Goal: Ask a question

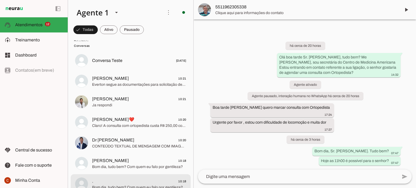
scroll to position [217, 0]
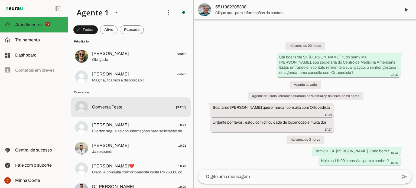
click at [125, 109] on span "Conversa Teste [DATE]" at bounding box center [139, 107] width 94 height 7
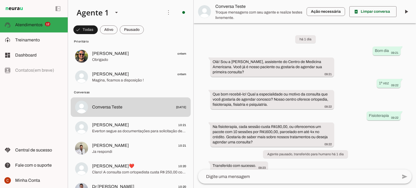
scroll to position [37, 0]
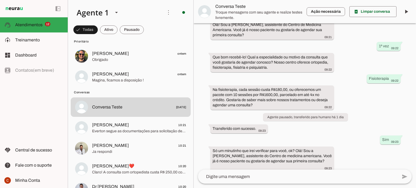
click at [275, 178] on textarea at bounding box center [297, 176] width 199 height 6
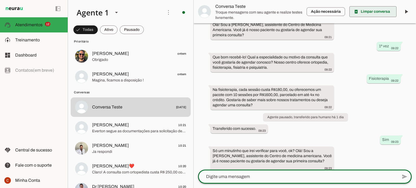
click at [366, 11] on span at bounding box center [372, 11] width 47 height 13
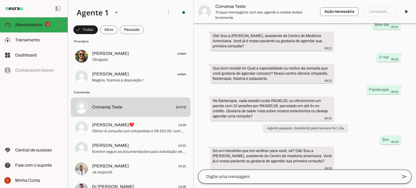
scroll to position [0, 0]
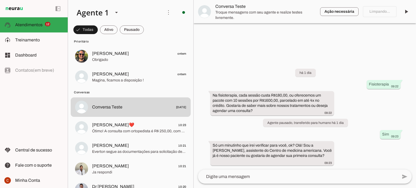
click at [257, 179] on textarea at bounding box center [297, 176] width 199 height 6
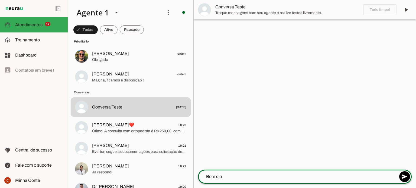
type textarea "Bom dia"
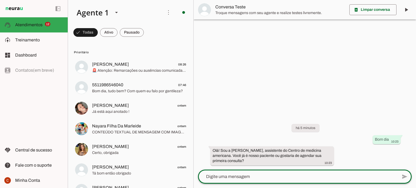
click at [285, 176] on textarea at bounding box center [297, 176] width 199 height 6
type textarea "1ª vez"
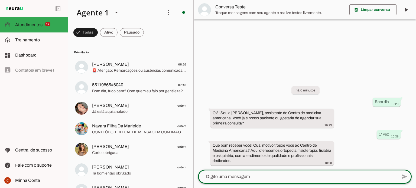
click at [252, 178] on textarea at bounding box center [297, 176] width 199 height 6
type textarea "Qual o valor da consulta?"
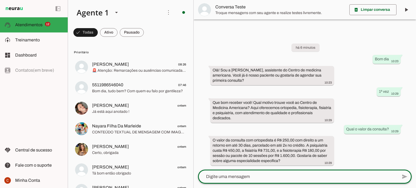
click at [263, 175] on textarea at bounding box center [297, 176] width 199 height 6
type textarea "fisioterapia"
